Goal: Task Accomplishment & Management: Manage account settings

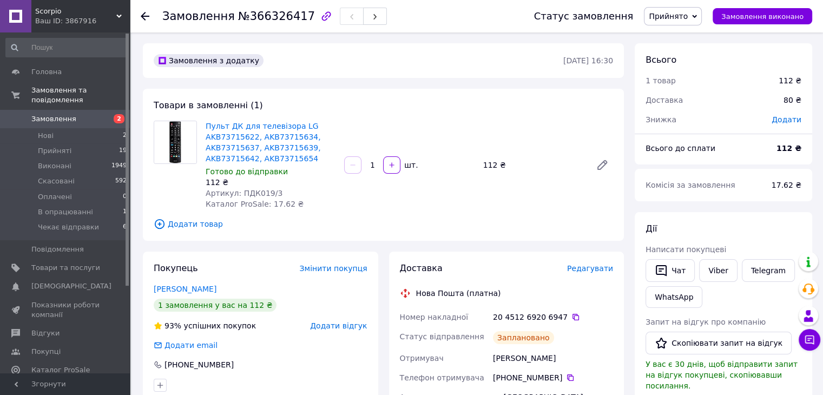
click at [142, 15] on use at bounding box center [145, 16] width 9 height 9
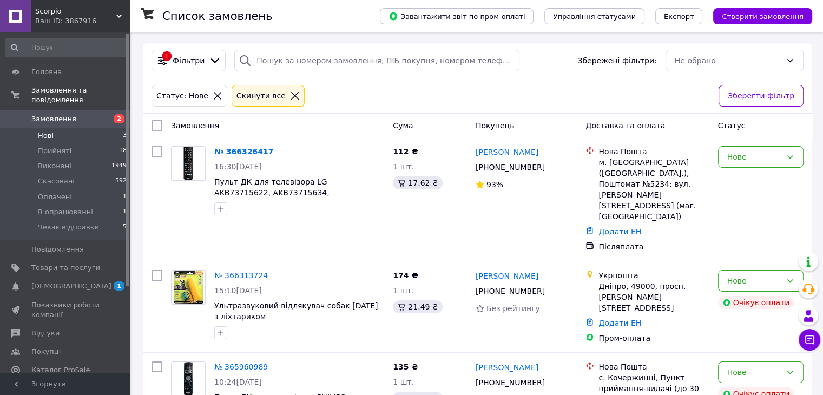
click at [52, 281] on span "[DEMOGRAPHIC_DATA]" at bounding box center [71, 286] width 80 height 10
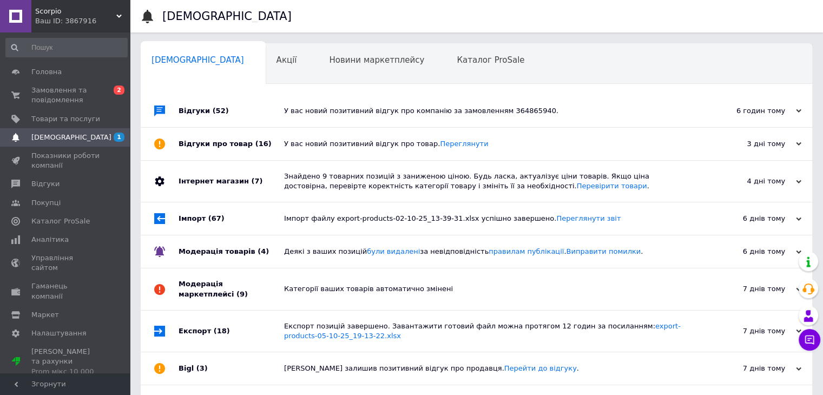
click at [196, 101] on div "Відгуки (52)" at bounding box center [232, 111] width 106 height 32
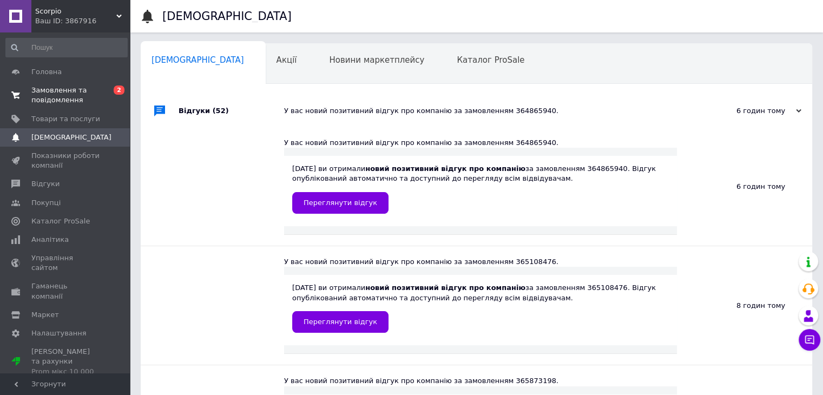
click at [60, 93] on span "Замовлення та повідомлення" at bounding box center [65, 94] width 69 height 19
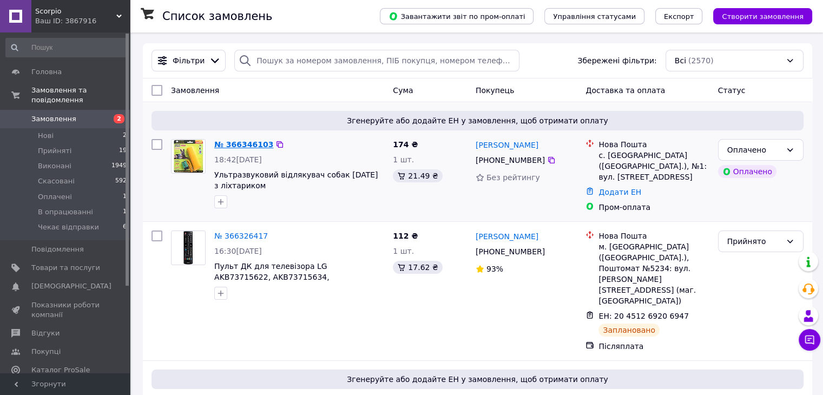
click at [258, 142] on link "№ 366346103" at bounding box center [243, 144] width 59 height 9
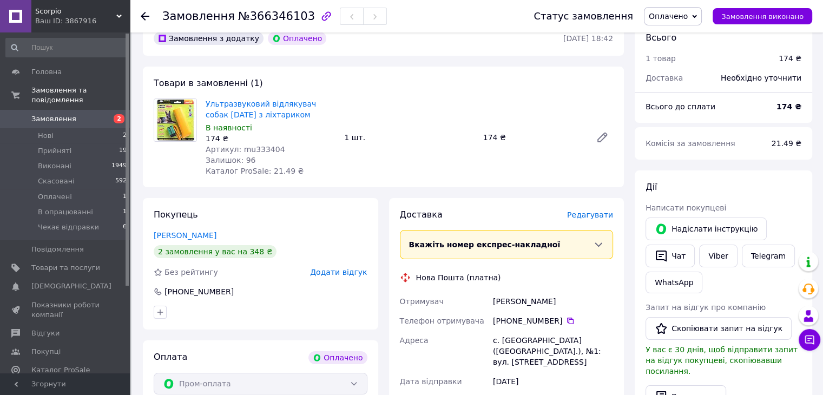
scroll to position [108, 0]
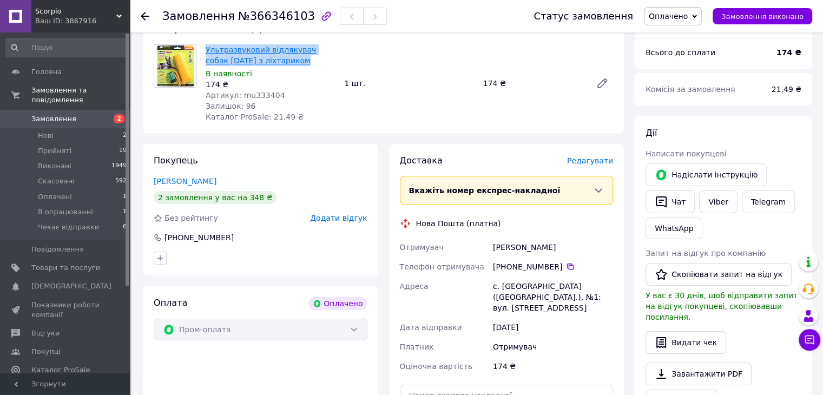
drag, startPoint x: 273, startPoint y: 63, endPoint x: 206, endPoint y: 50, distance: 68.3
click at [206, 50] on span "Ультразвуковий відлякувач собак [DATE] з ліхтариком" at bounding box center [271, 55] width 130 height 22
copy link "Ультразвуковий відлякувач собак [DATE] з ліхтариком"
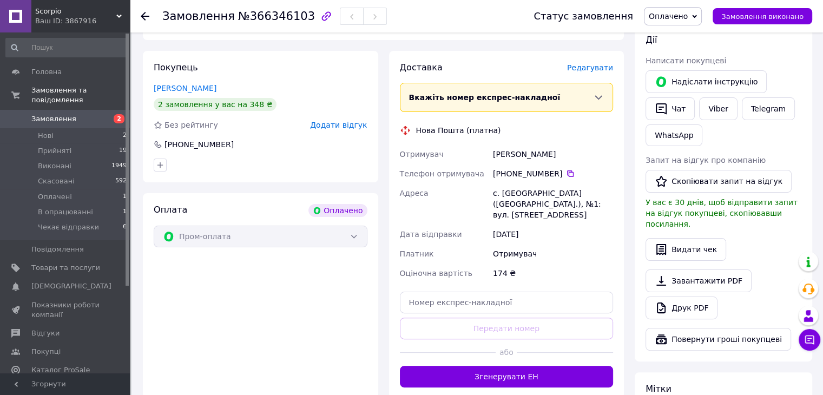
scroll to position [216, 0]
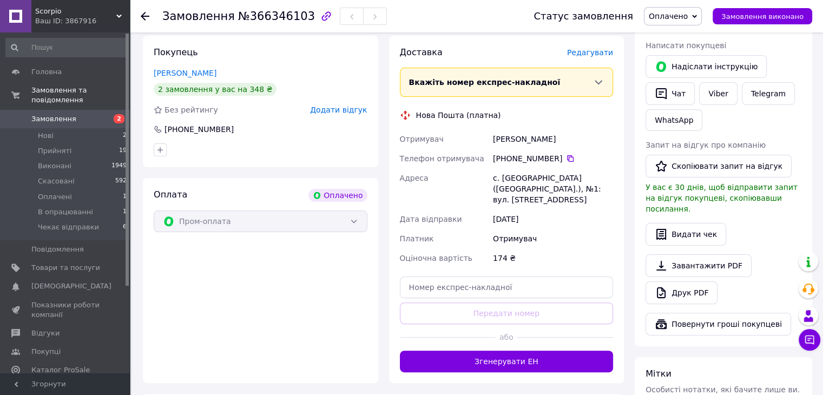
drag, startPoint x: 565, startPoint y: 135, endPoint x: 494, endPoint y: 138, distance: 71.5
click at [494, 138] on div "[PERSON_NAME]" at bounding box center [553, 138] width 124 height 19
copy div "[PERSON_NAME]"
click at [566, 159] on icon at bounding box center [570, 158] width 9 height 9
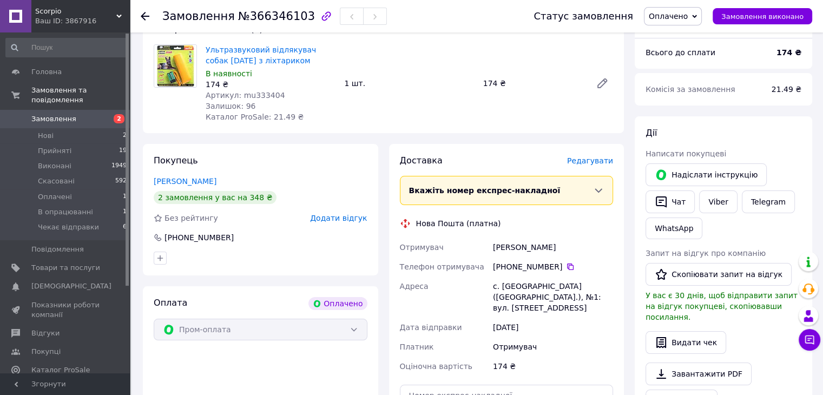
click at [677, 14] on span "Оплачено" at bounding box center [668, 16] width 39 height 9
click at [692, 104] on li "Чекає відправки" at bounding box center [680, 103] width 72 height 16
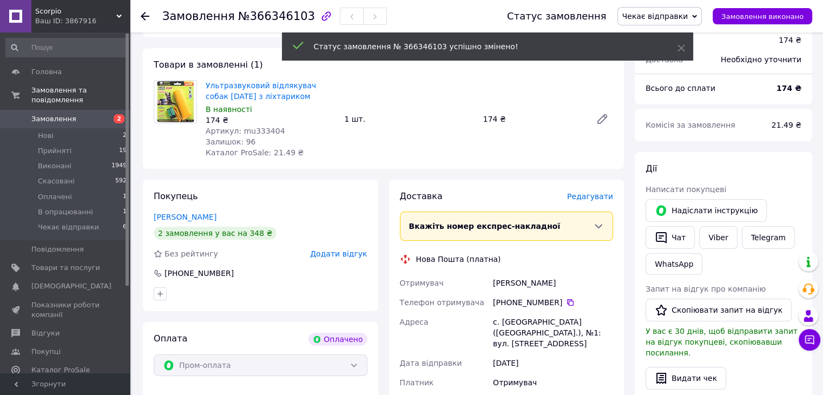
scroll to position [0, 0]
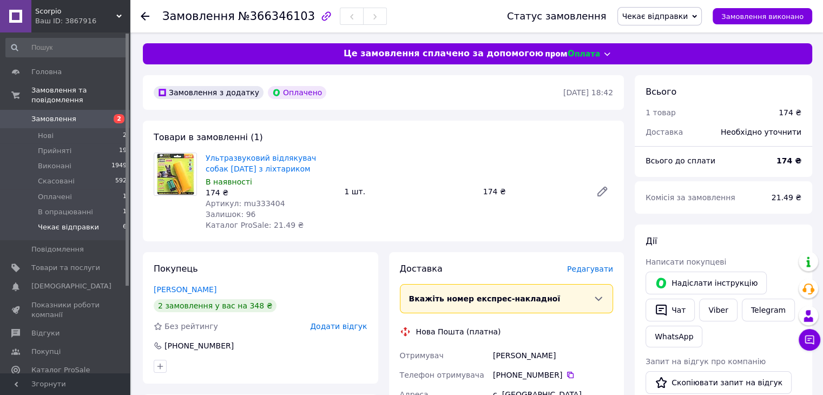
click at [64, 222] on span "Чекає відправки" at bounding box center [68, 227] width 61 height 10
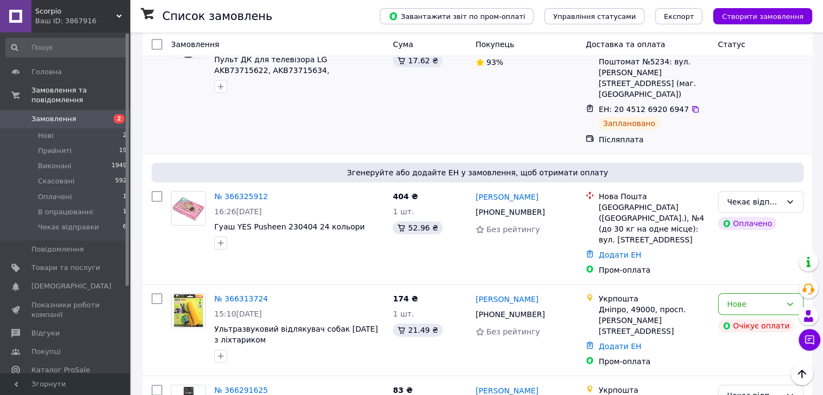
scroll to position [325, 0]
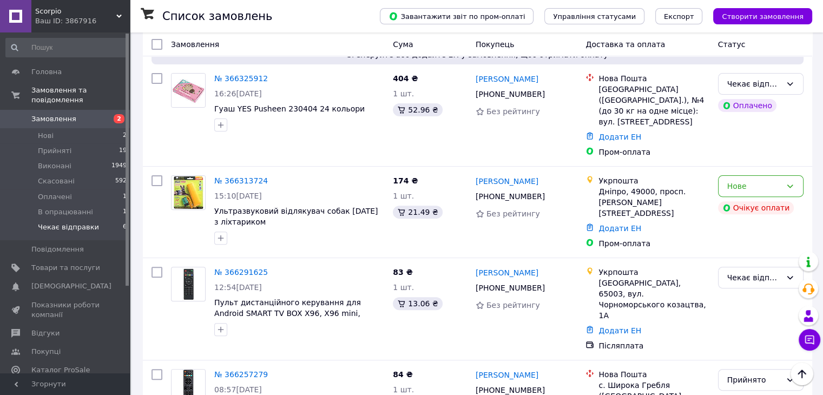
click at [95, 220] on li "Чекає відправки 6" at bounding box center [66, 230] width 133 height 21
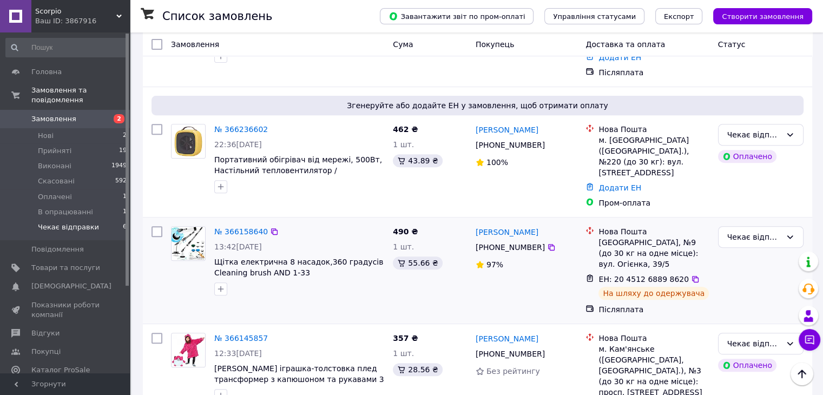
scroll to position [457, 0]
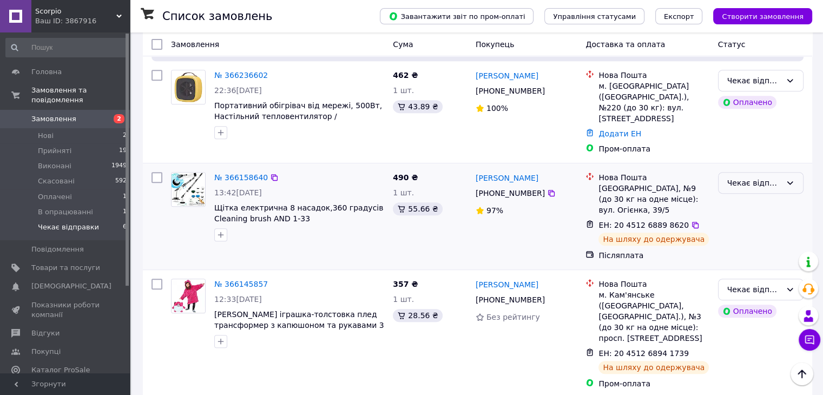
click at [751, 177] on div "Чекає відправки" at bounding box center [754, 183] width 54 height 12
click at [751, 163] on li "Прийнято" at bounding box center [760, 164] width 84 height 19
click at [779, 284] on div "Чекає відправки" at bounding box center [754, 290] width 54 height 12
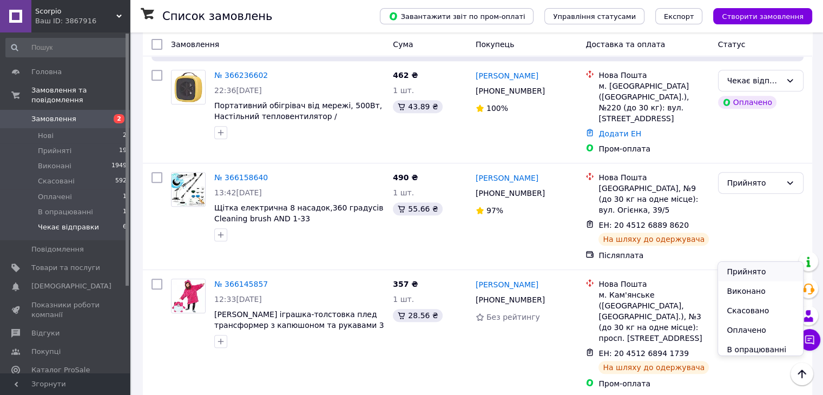
click at [763, 269] on li "Прийнято" at bounding box center [760, 271] width 84 height 19
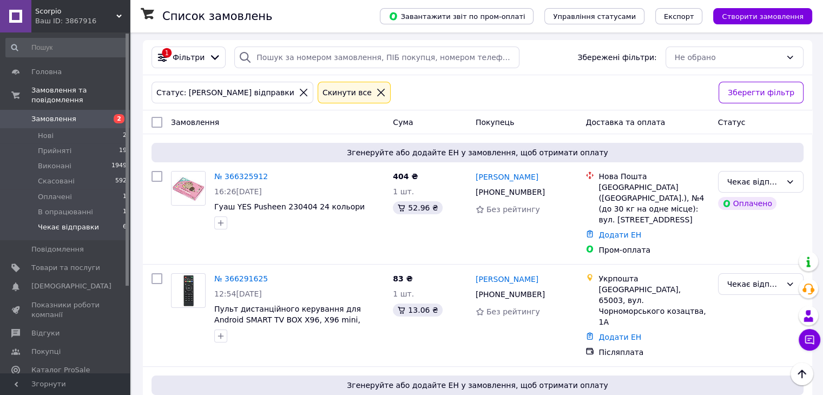
scroll to position [0, 0]
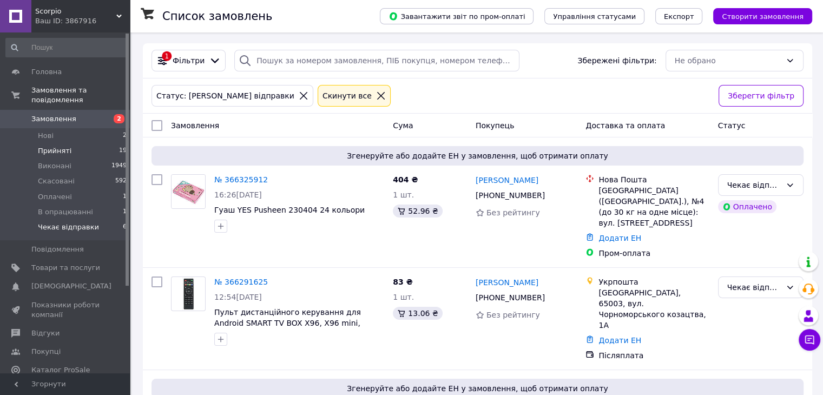
click at [74, 143] on li "Прийняті 19" at bounding box center [66, 150] width 133 height 15
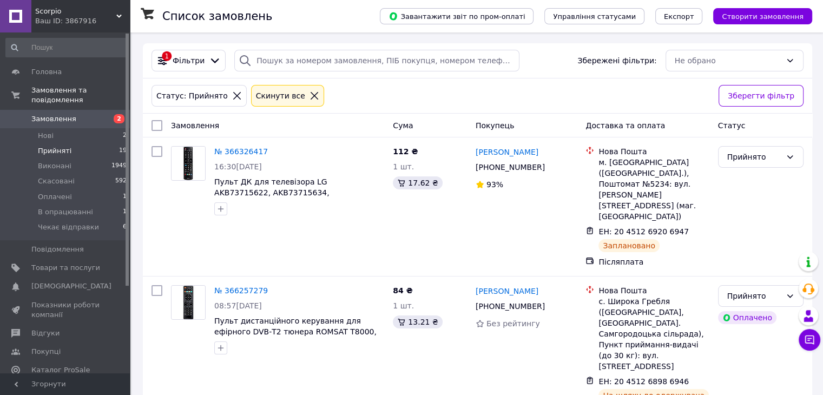
click at [57, 114] on span "Замовлення" at bounding box center [53, 119] width 45 height 10
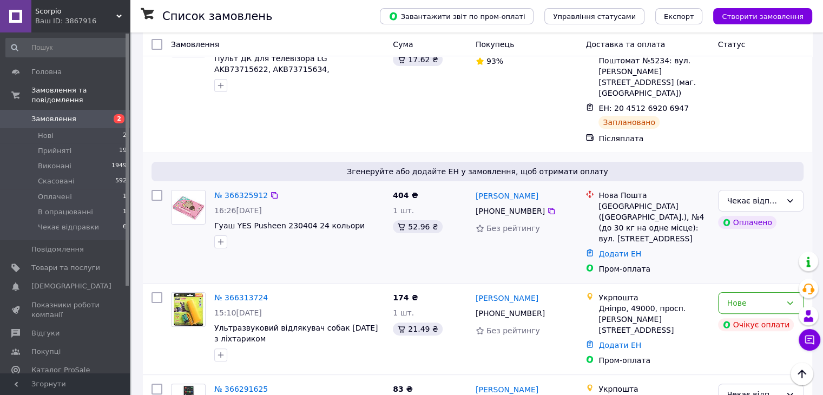
scroll to position [271, 0]
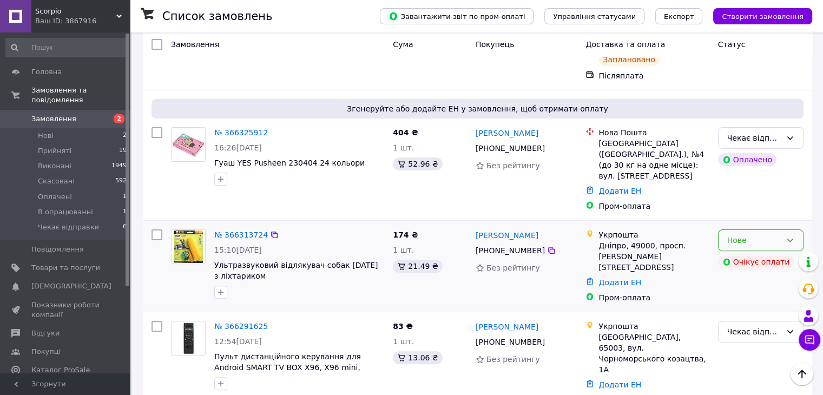
click at [781, 229] on div "Нове" at bounding box center [760, 240] width 85 height 22
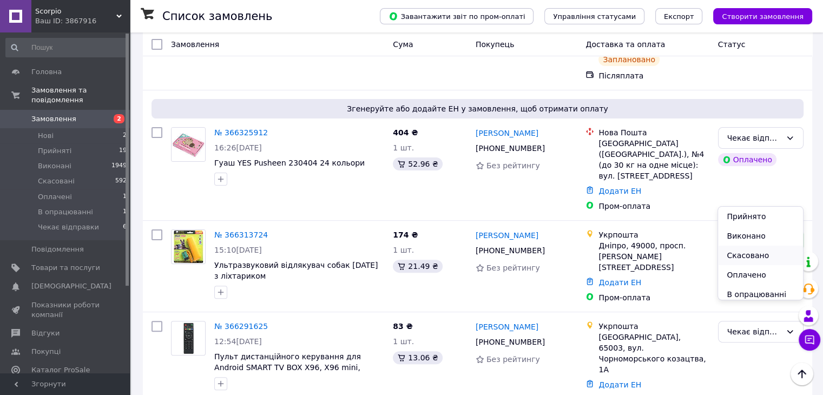
click at [777, 260] on li "Скасовано" at bounding box center [760, 255] width 84 height 19
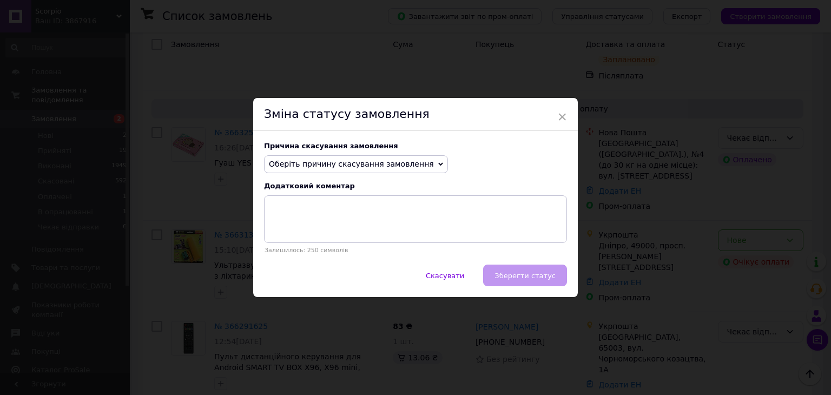
click at [415, 168] on span "Оберіть причину скасування замовлення" at bounding box center [356, 164] width 184 height 18
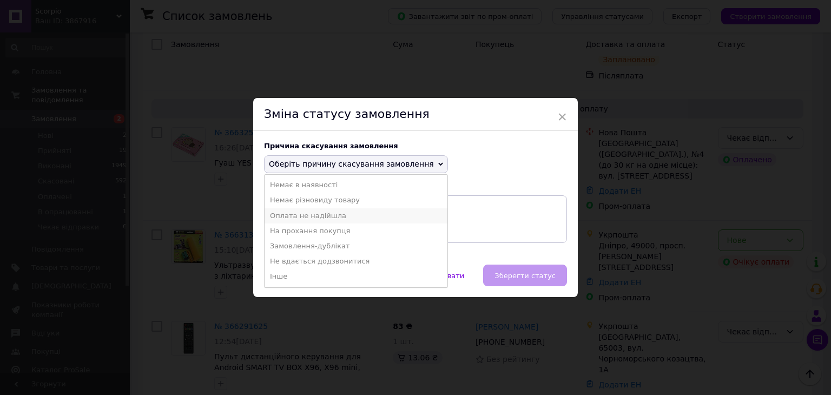
click at [379, 219] on li "Оплата не надійшла" at bounding box center [356, 215] width 183 height 15
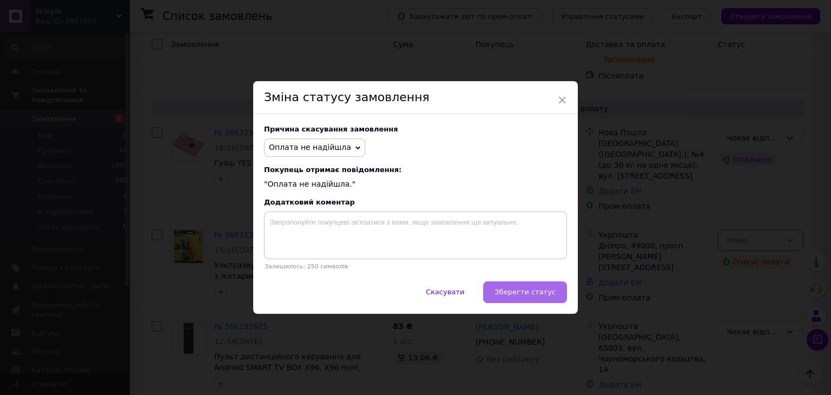
click at [513, 291] on span "Зберегти статус" at bounding box center [525, 292] width 61 height 8
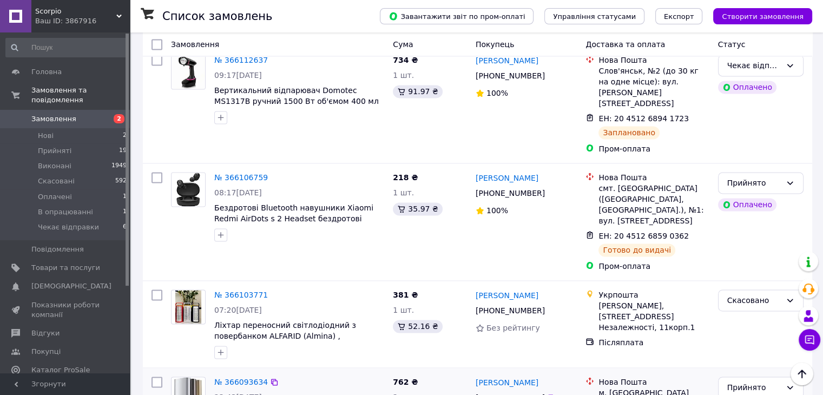
scroll to position [1461, 0]
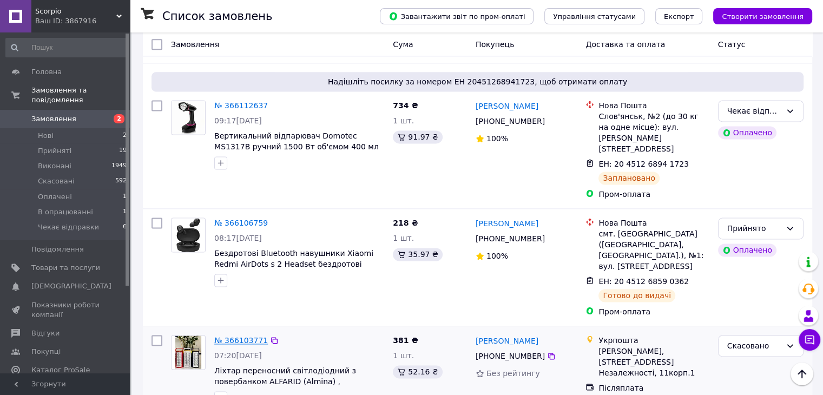
click at [246, 336] on link "№ 366103771" at bounding box center [241, 340] width 54 height 9
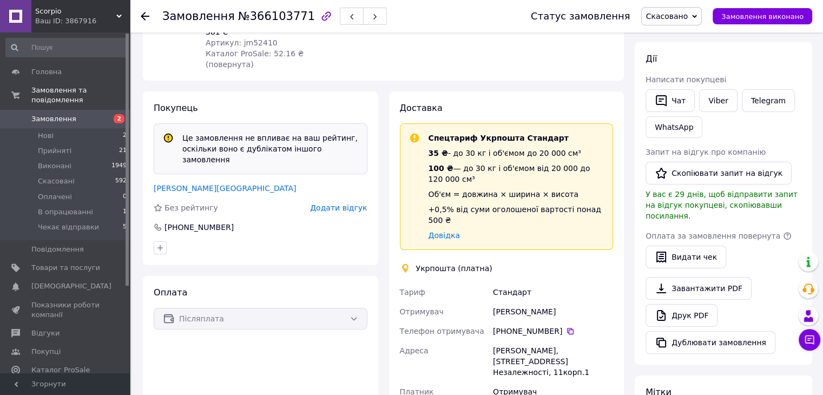
scroll to position [186, 0]
click at [145, 17] on icon at bounding box center [145, 16] width 9 height 9
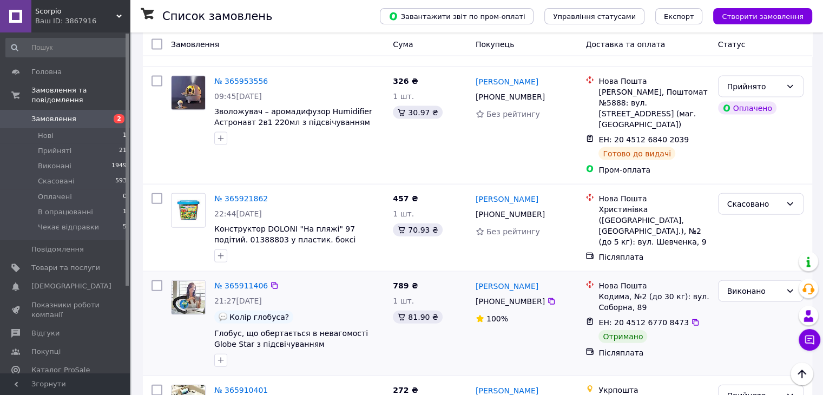
scroll to position [2327, 0]
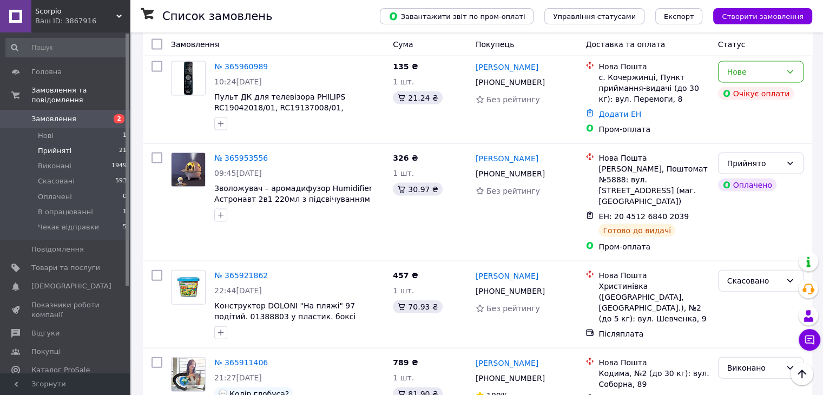
drag, startPoint x: 48, startPoint y: 142, endPoint x: 56, endPoint y: 143, distance: 8.2
click at [48, 146] on span "Прийняті" at bounding box center [55, 151] width 34 height 10
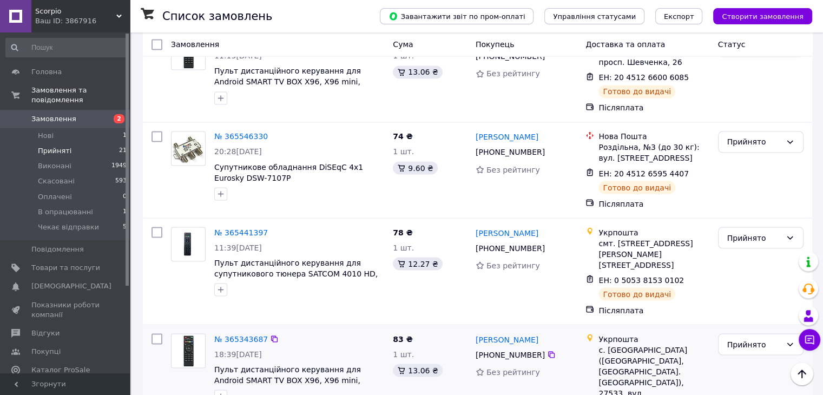
scroll to position [2017, 0]
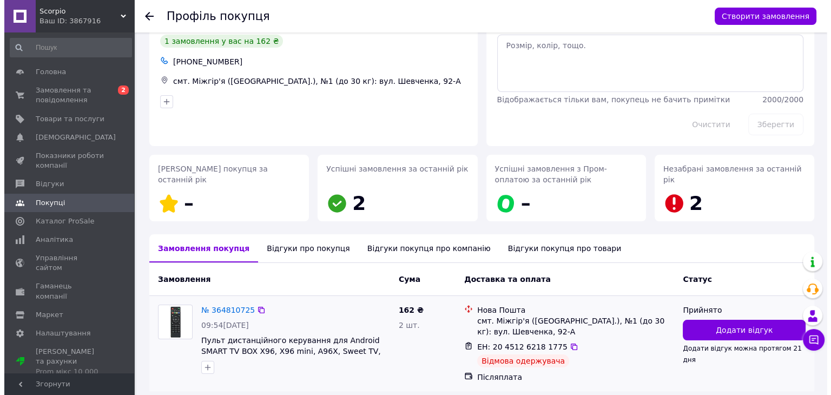
scroll to position [87, 0]
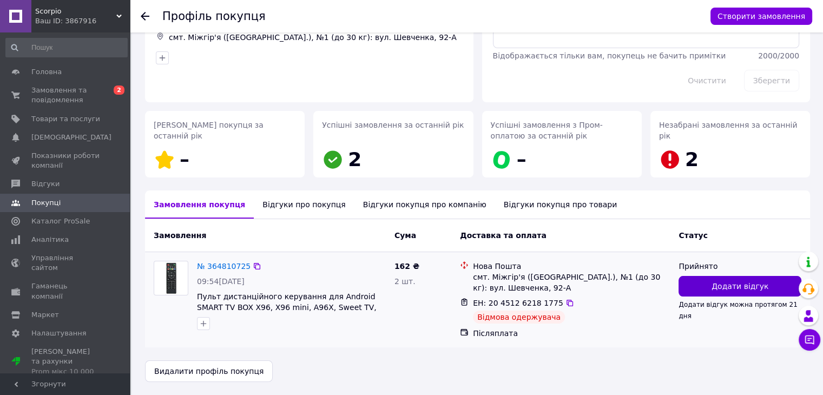
click at [701, 284] on button "Додати відгук" at bounding box center [740, 286] width 123 height 21
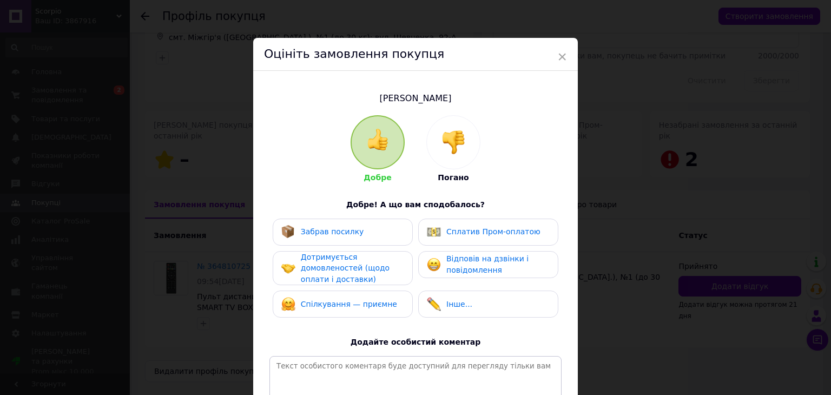
click at [456, 143] on img at bounding box center [454, 142] width 24 height 24
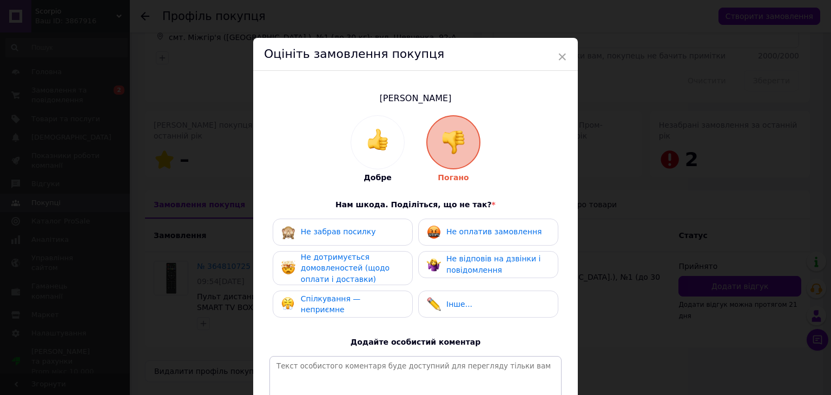
click at [372, 232] on div "Не забрав посилку" at bounding box center [342, 232] width 123 height 14
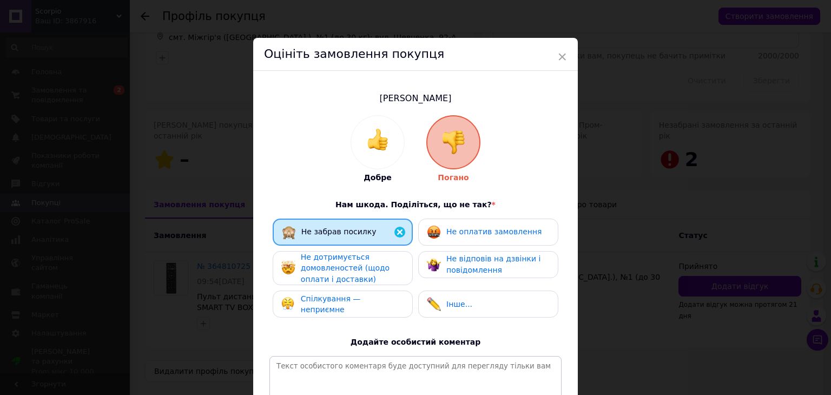
click at [465, 234] on span "Не оплатив замовлення" at bounding box center [493, 231] width 95 height 9
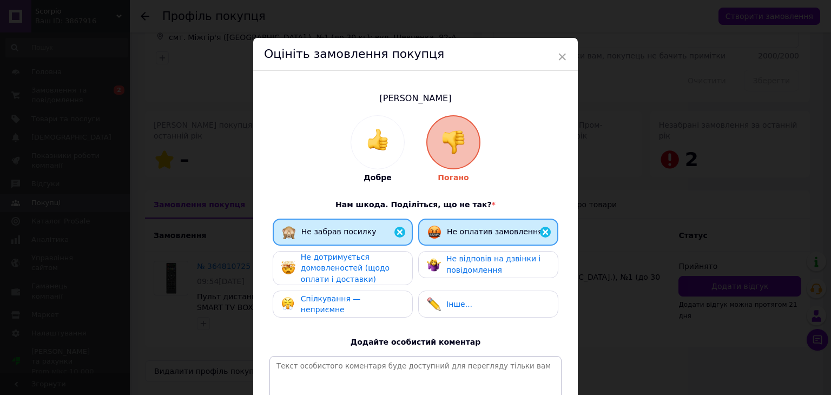
click at [363, 261] on div "Не дотримується домовленостей (щодо оплати і доставки)" at bounding box center [352, 269] width 103 height 34
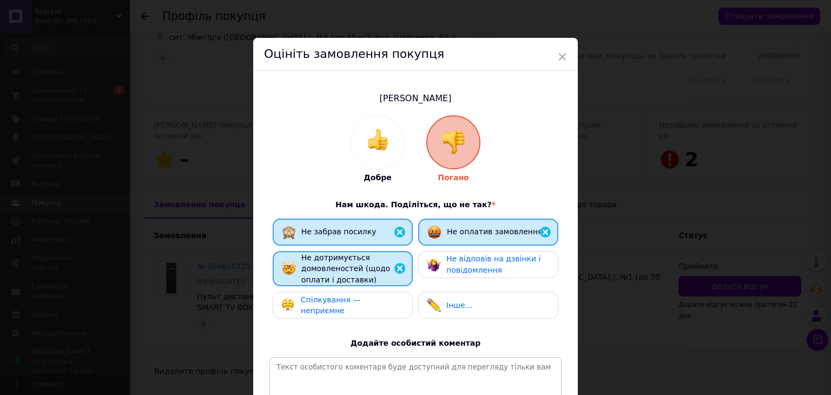
click at [468, 264] on span "Не відповів на дзвінки і повідомлення" at bounding box center [493, 264] width 94 height 20
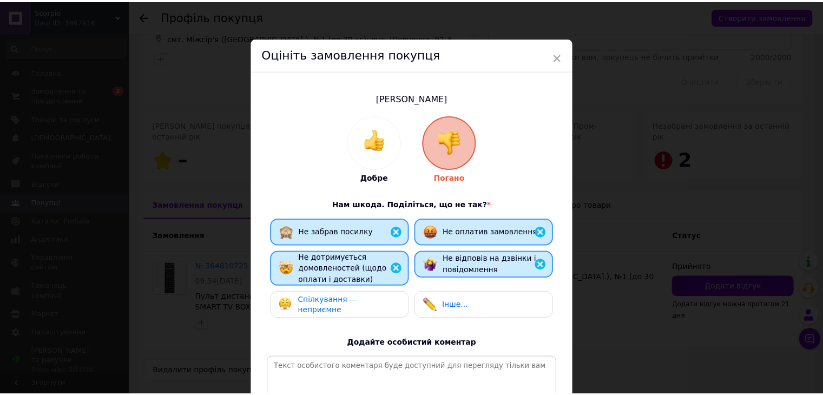
scroll to position [141, 0]
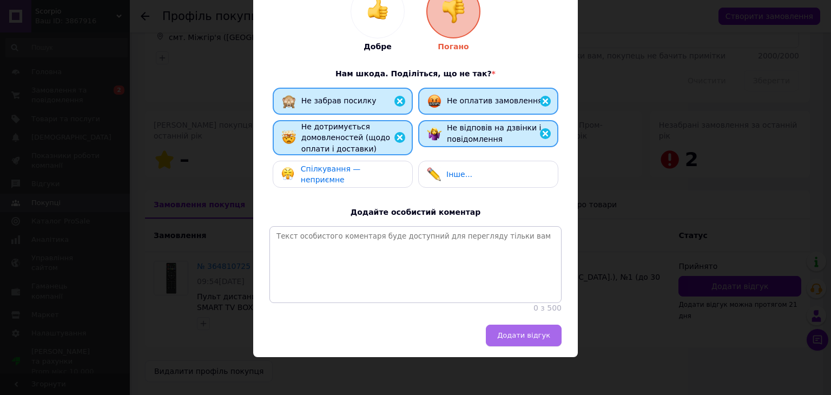
click at [506, 332] on span "Додати відгук" at bounding box center [523, 335] width 53 height 8
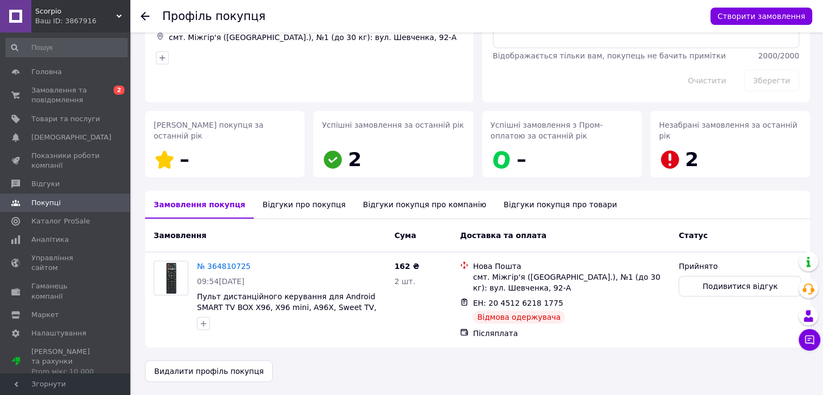
click at [145, 14] on icon at bounding box center [145, 16] width 9 height 9
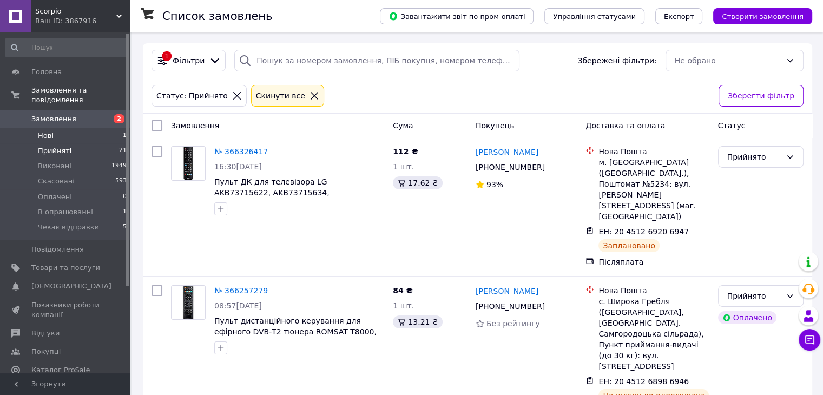
click at [76, 128] on li "Нові 1" at bounding box center [66, 135] width 133 height 15
